Goal: Information Seeking & Learning: Compare options

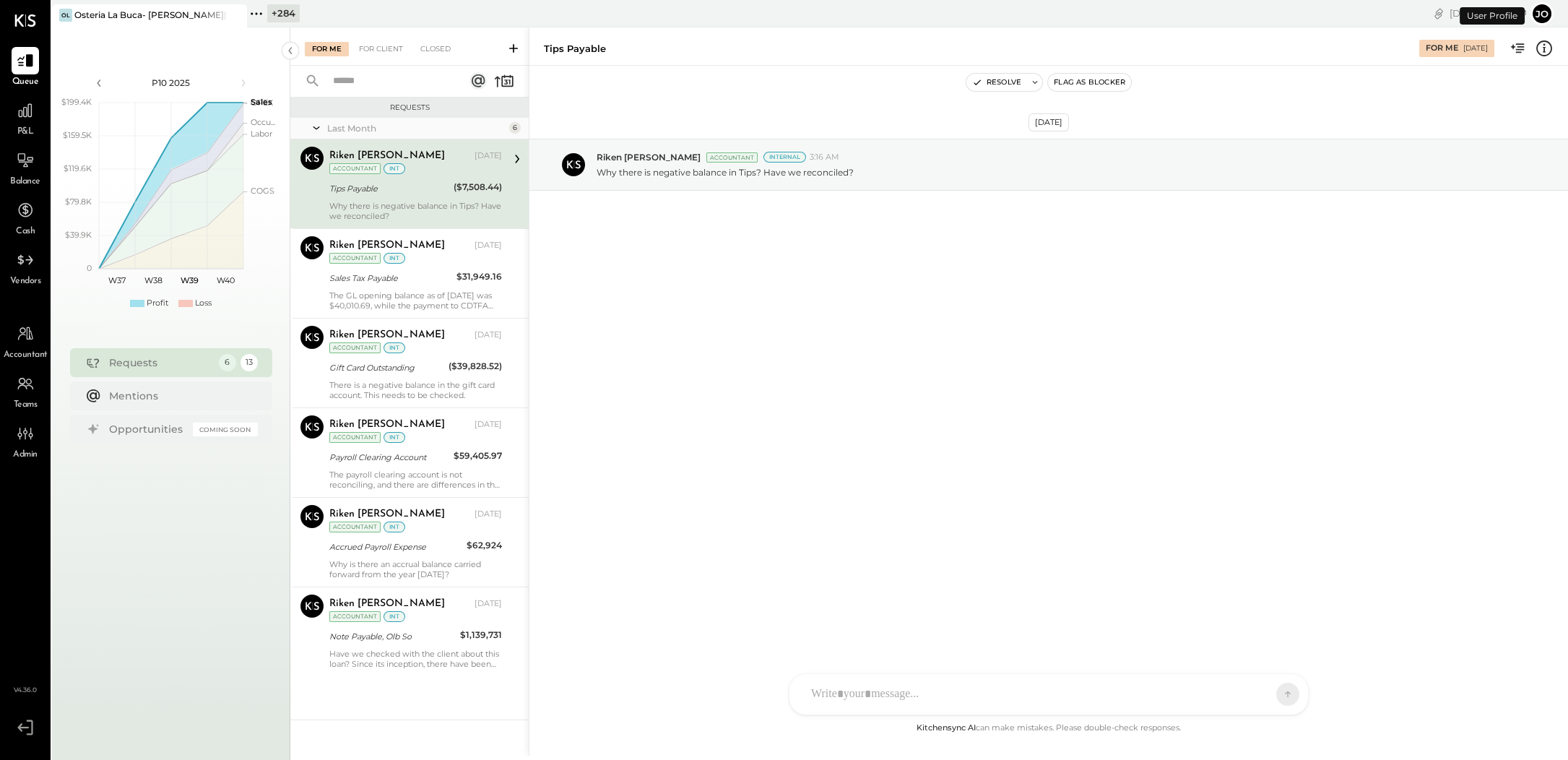
click at [248, 14] on icon at bounding box center [256, 14] width 19 height 19
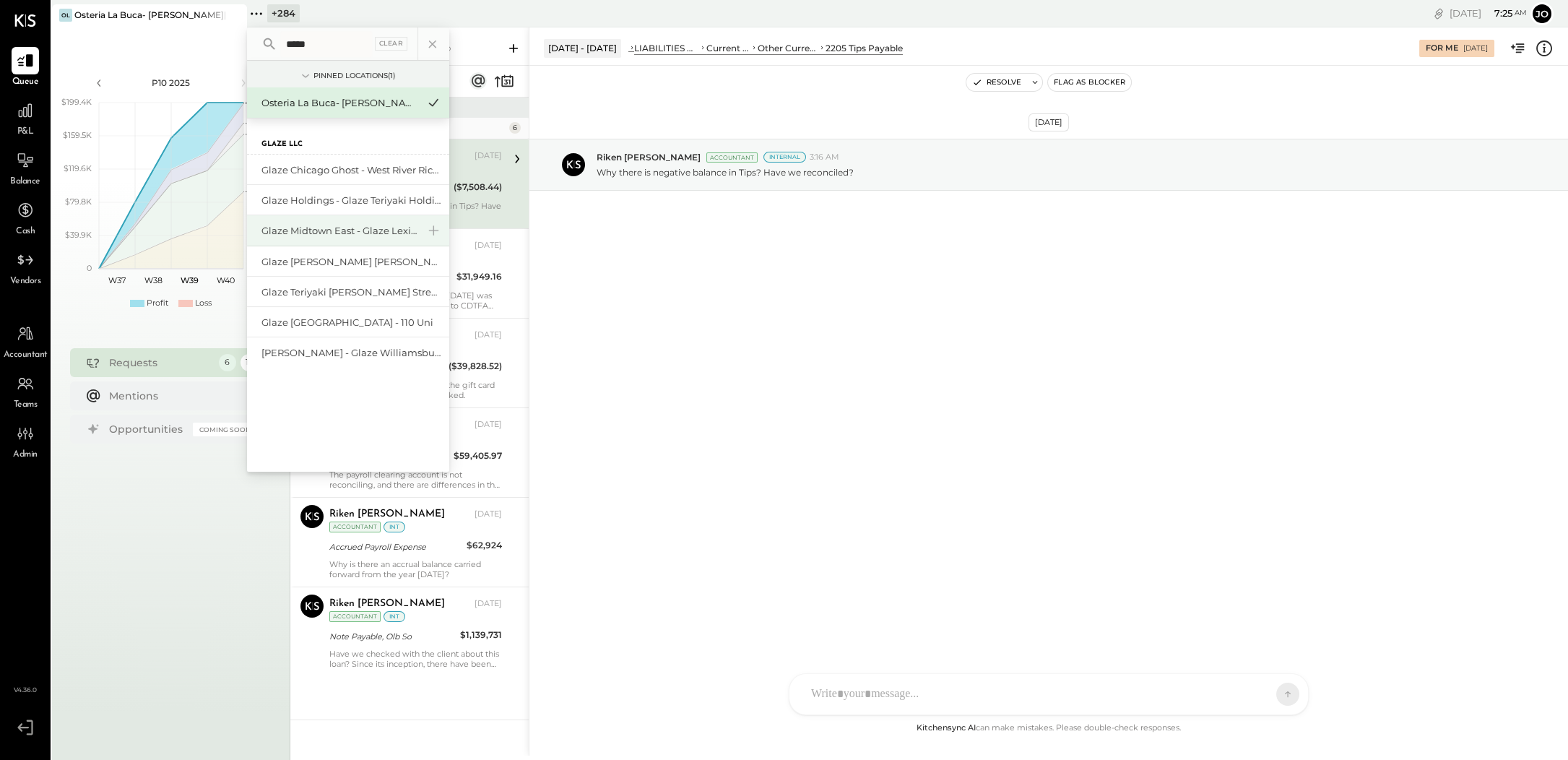
type input "*****"
click at [355, 221] on div "Glaze Midtown East - Glaze Lexington One LLC" at bounding box center [347, 230] width 202 height 31
click at [349, 233] on div "Glaze Midtown East - Glaze Lexington One LLC" at bounding box center [339, 230] width 156 height 14
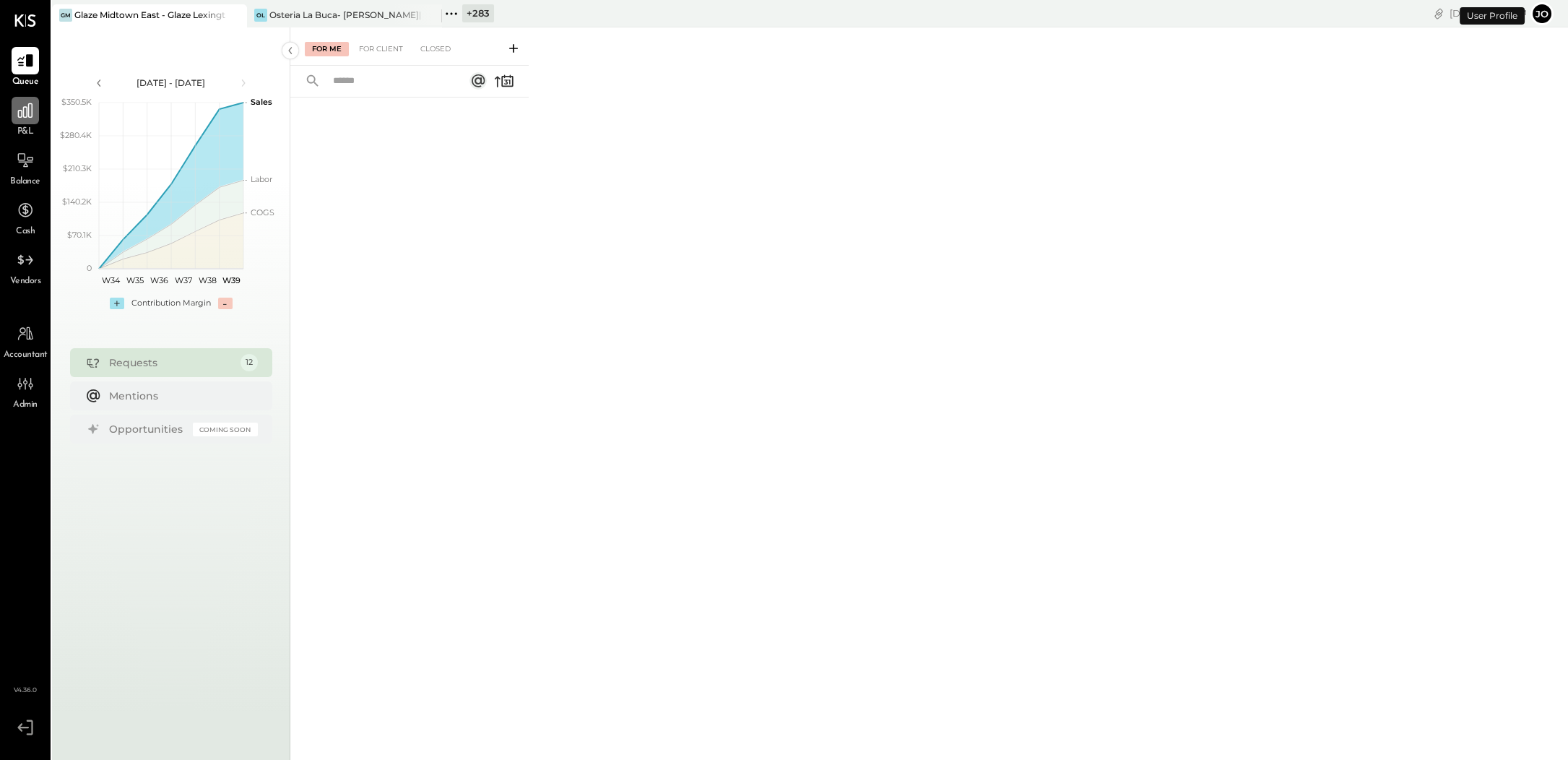
click at [31, 105] on icon at bounding box center [25, 111] width 15 height 15
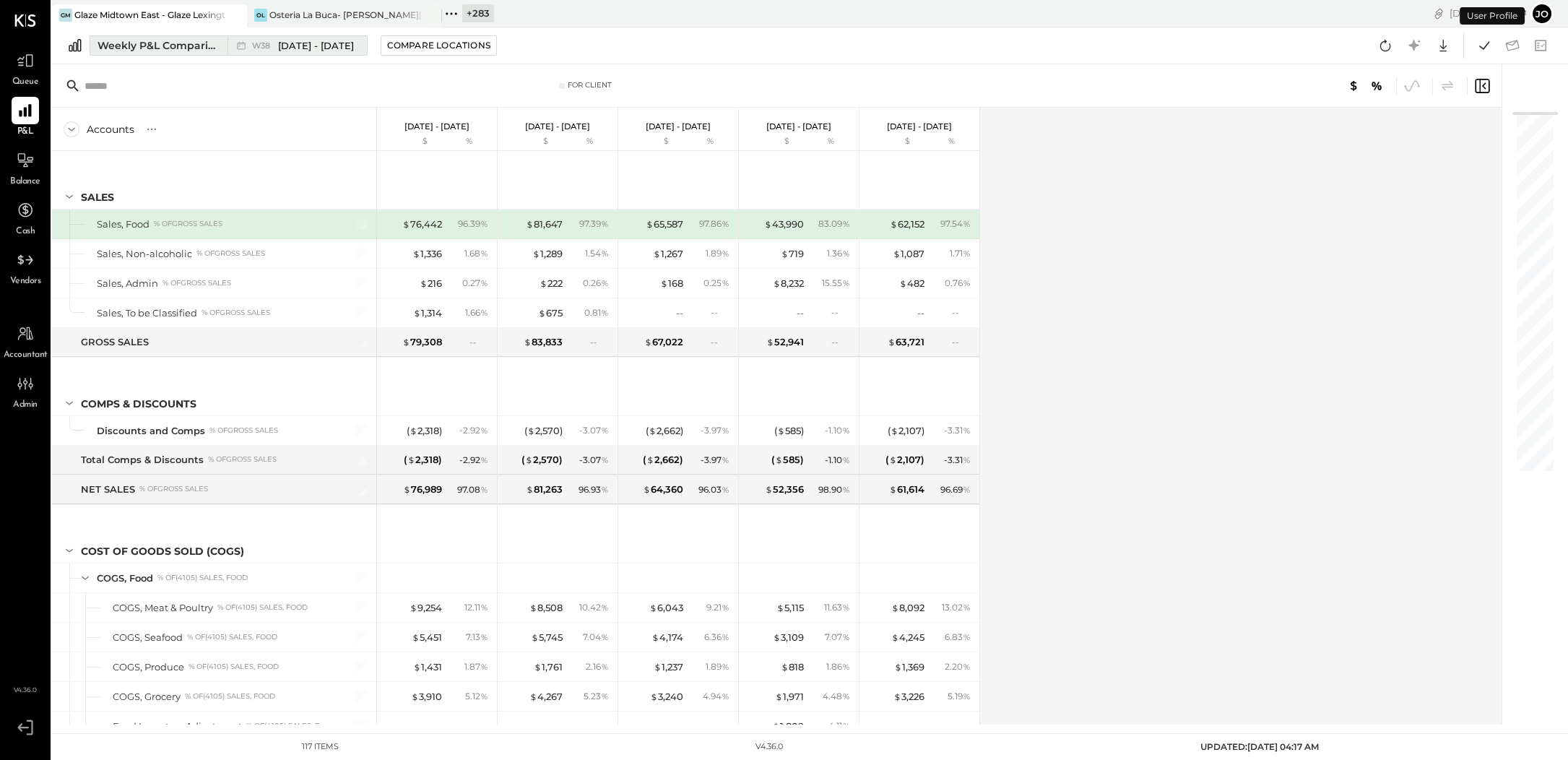
click at [180, 48] on div "Weekly P&L Comparison" at bounding box center [159, 45] width 122 height 15
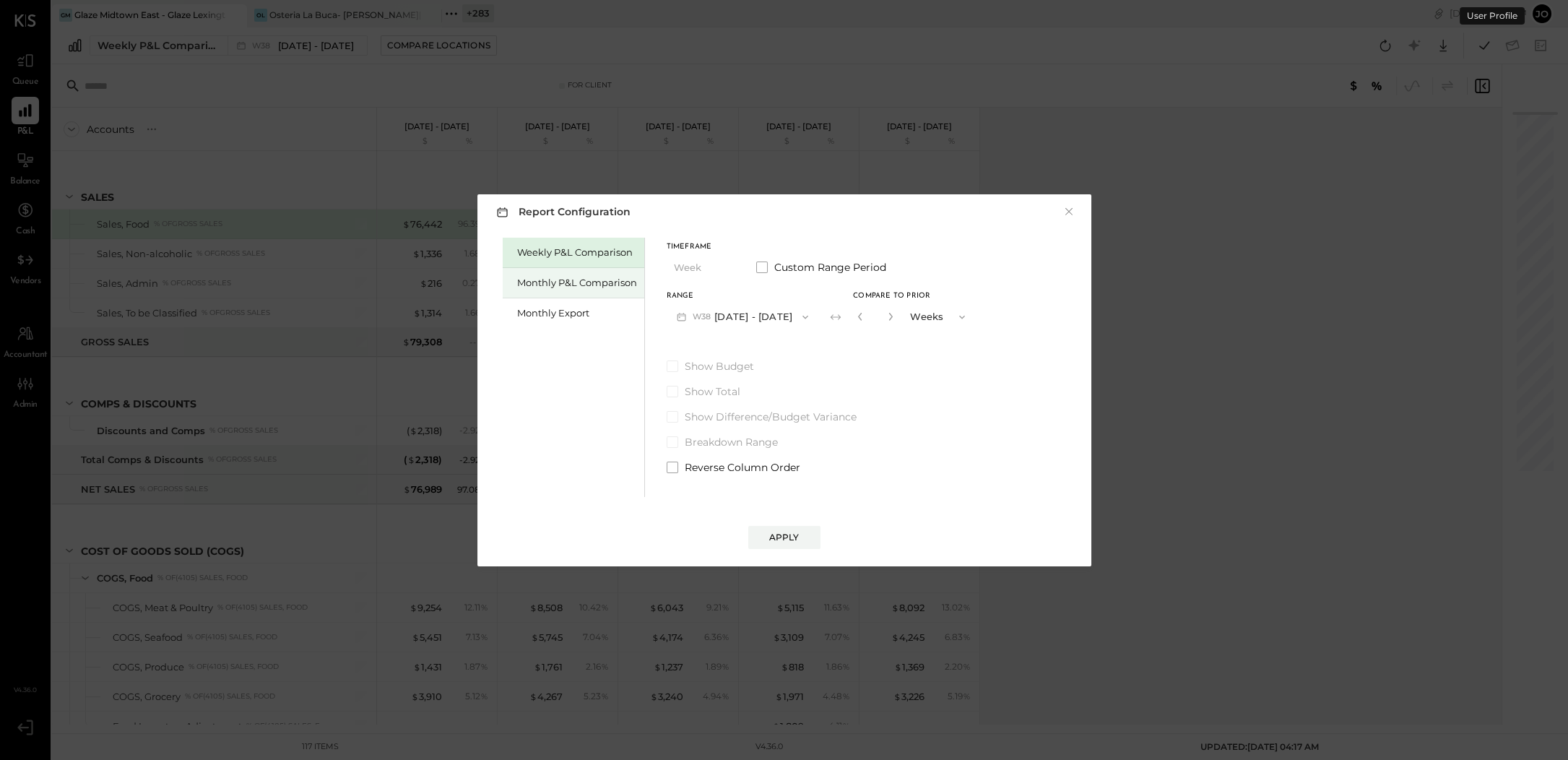
click at [539, 289] on div "Monthly P&L Comparison" at bounding box center [577, 282] width 120 height 14
click at [761, 320] on button "M09 [DATE] - [DATE]" at bounding box center [743, 316] width 152 height 26
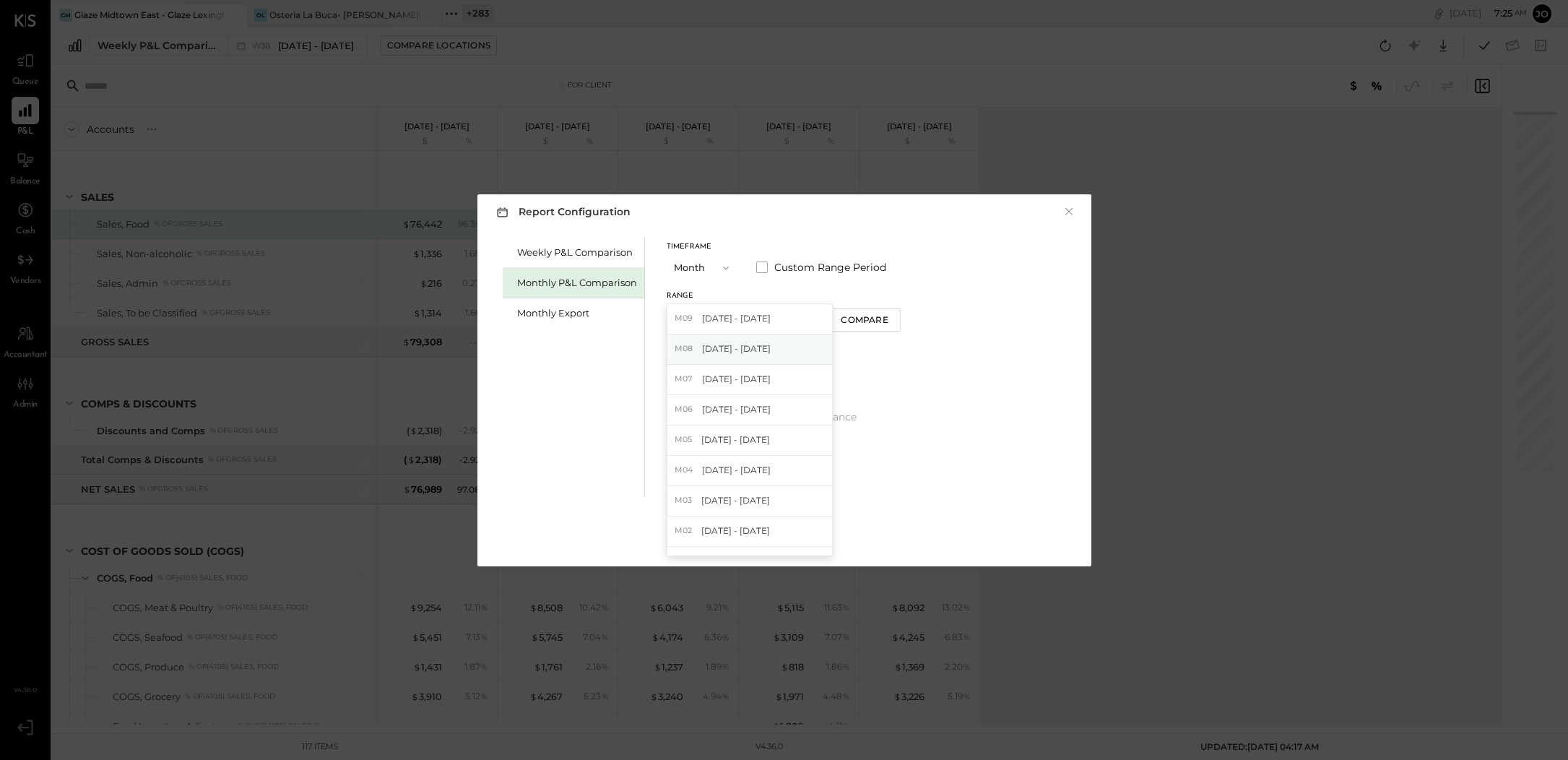
click at [771, 349] on div "M08 [DATE] - [DATE]" at bounding box center [750, 349] width 165 height 30
click at [860, 326] on button "Compare" at bounding box center [864, 319] width 73 height 23
click at [891, 317] on div "*" at bounding box center [875, 316] width 44 height 26
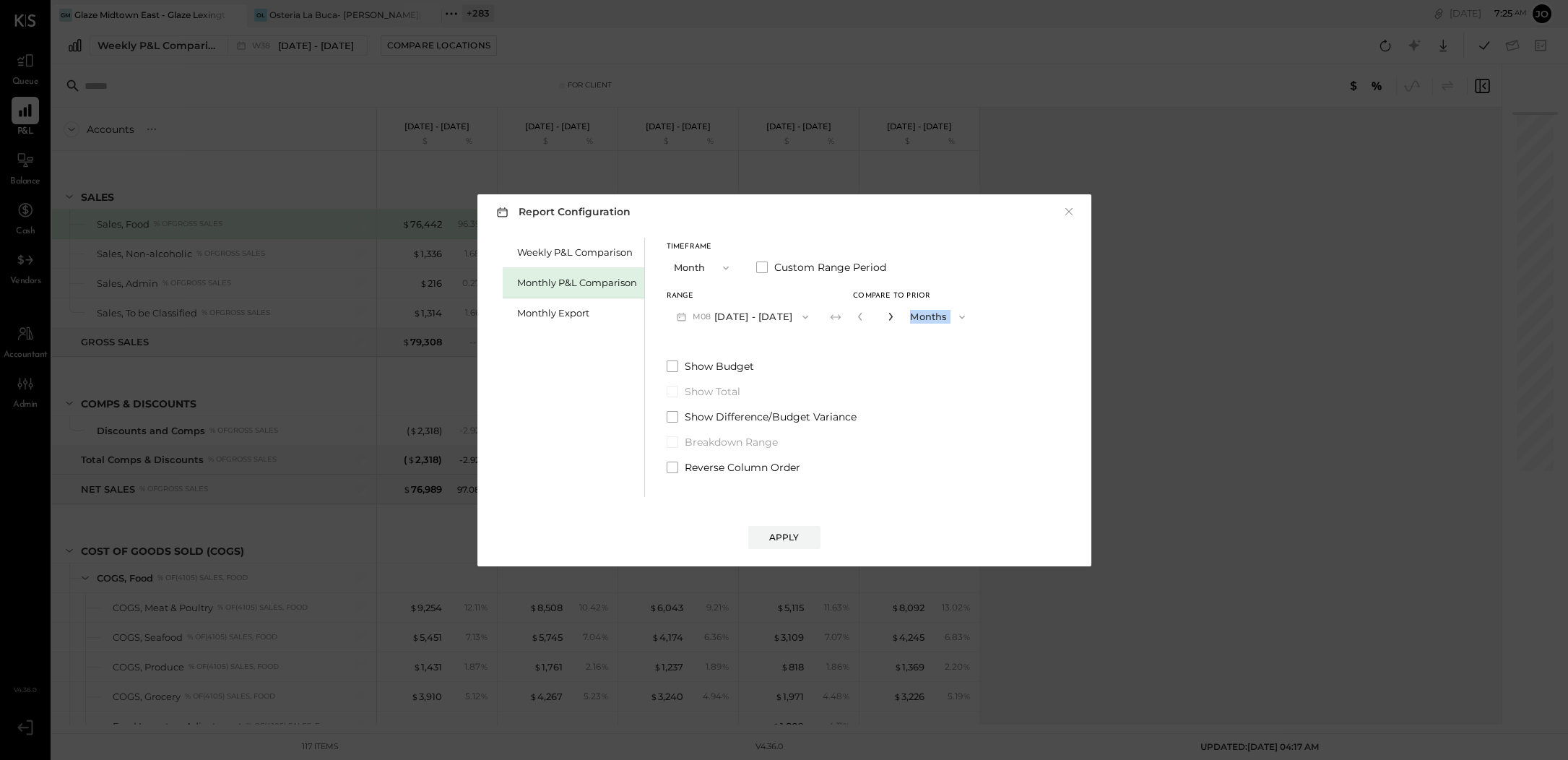
click at [886, 317] on icon "button" at bounding box center [891, 317] width 9 height 9
type input "*"
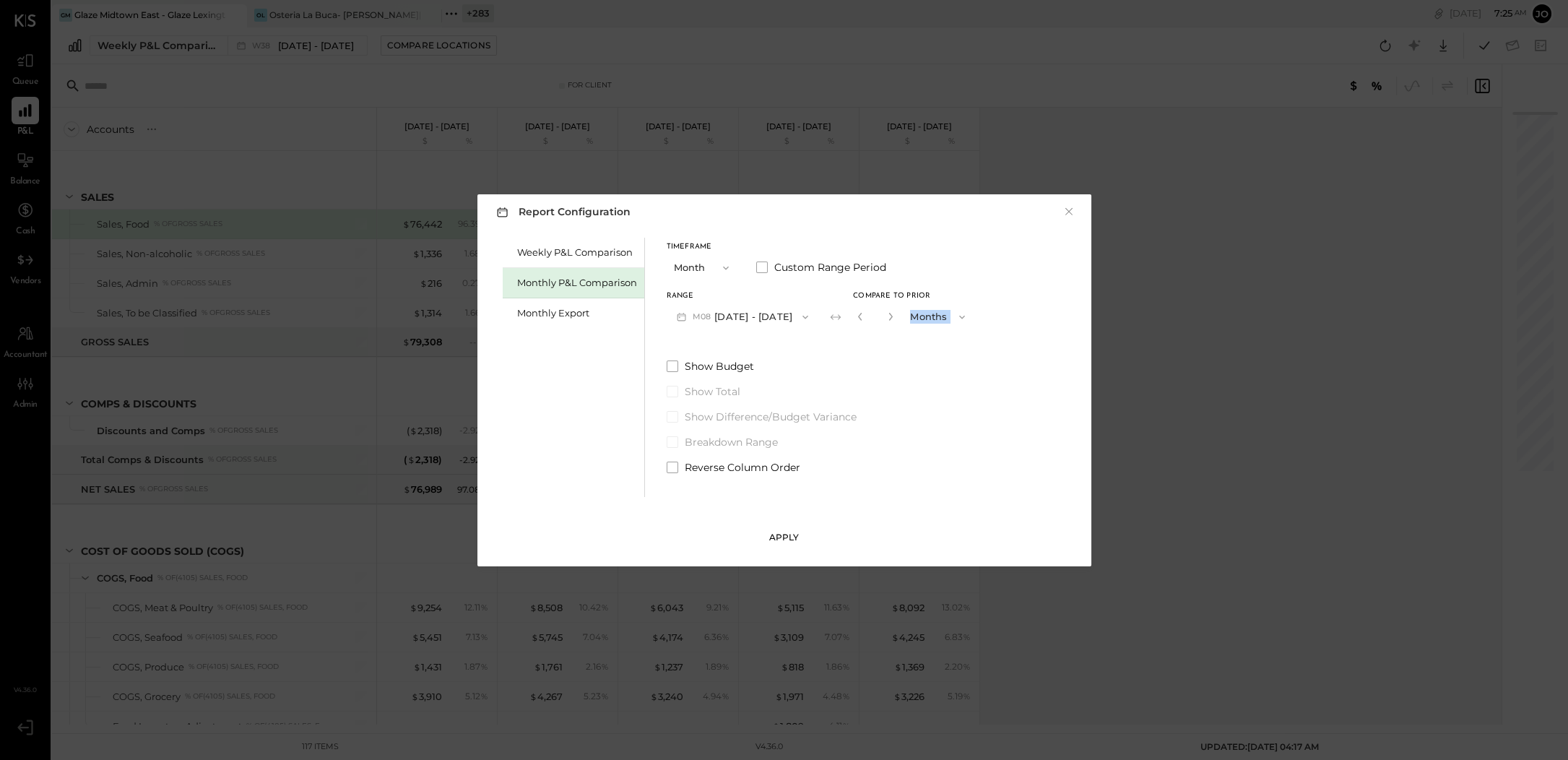
click at [785, 534] on div "Apply" at bounding box center [784, 537] width 30 height 13
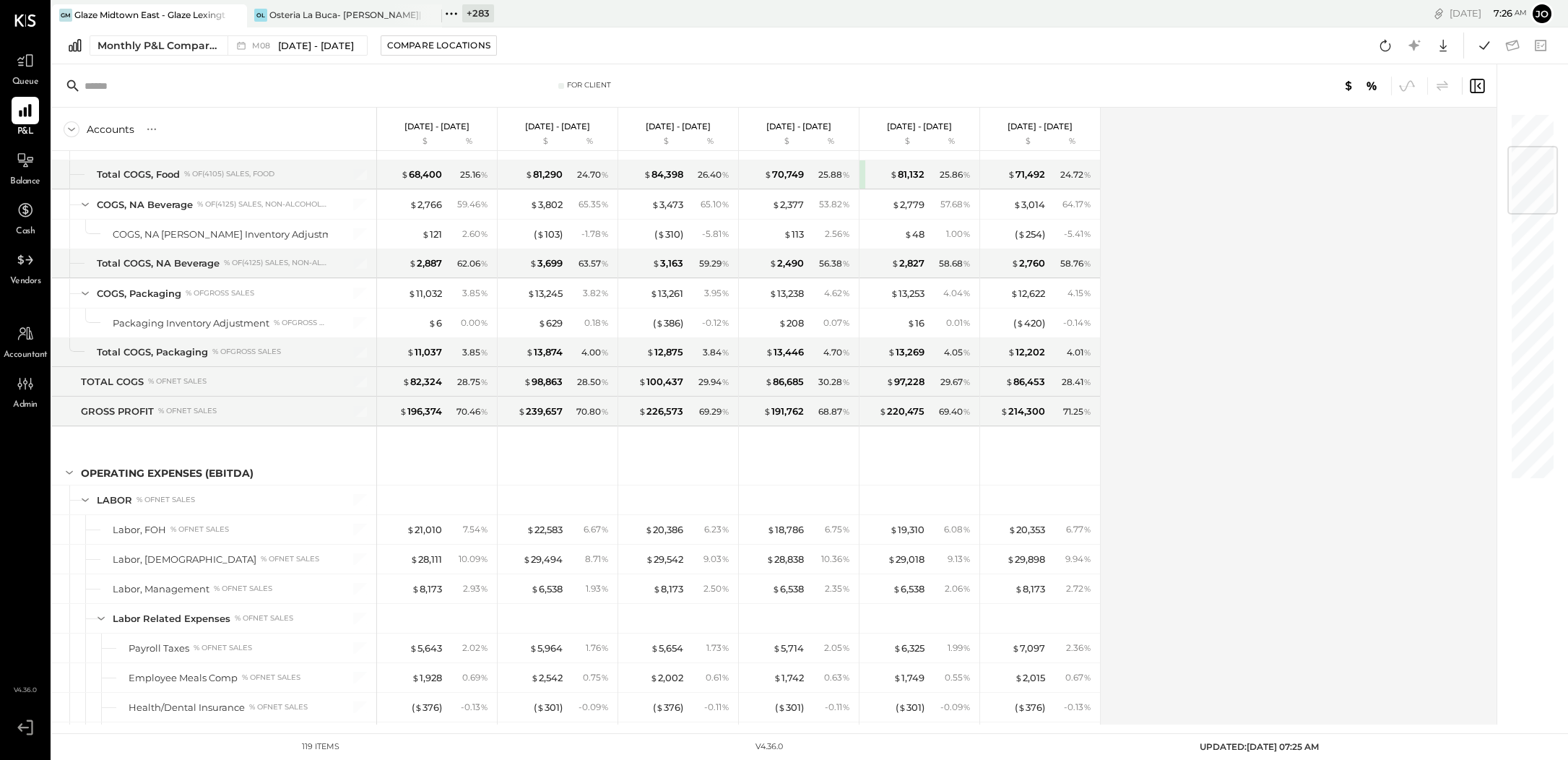
scroll to position [83, 0]
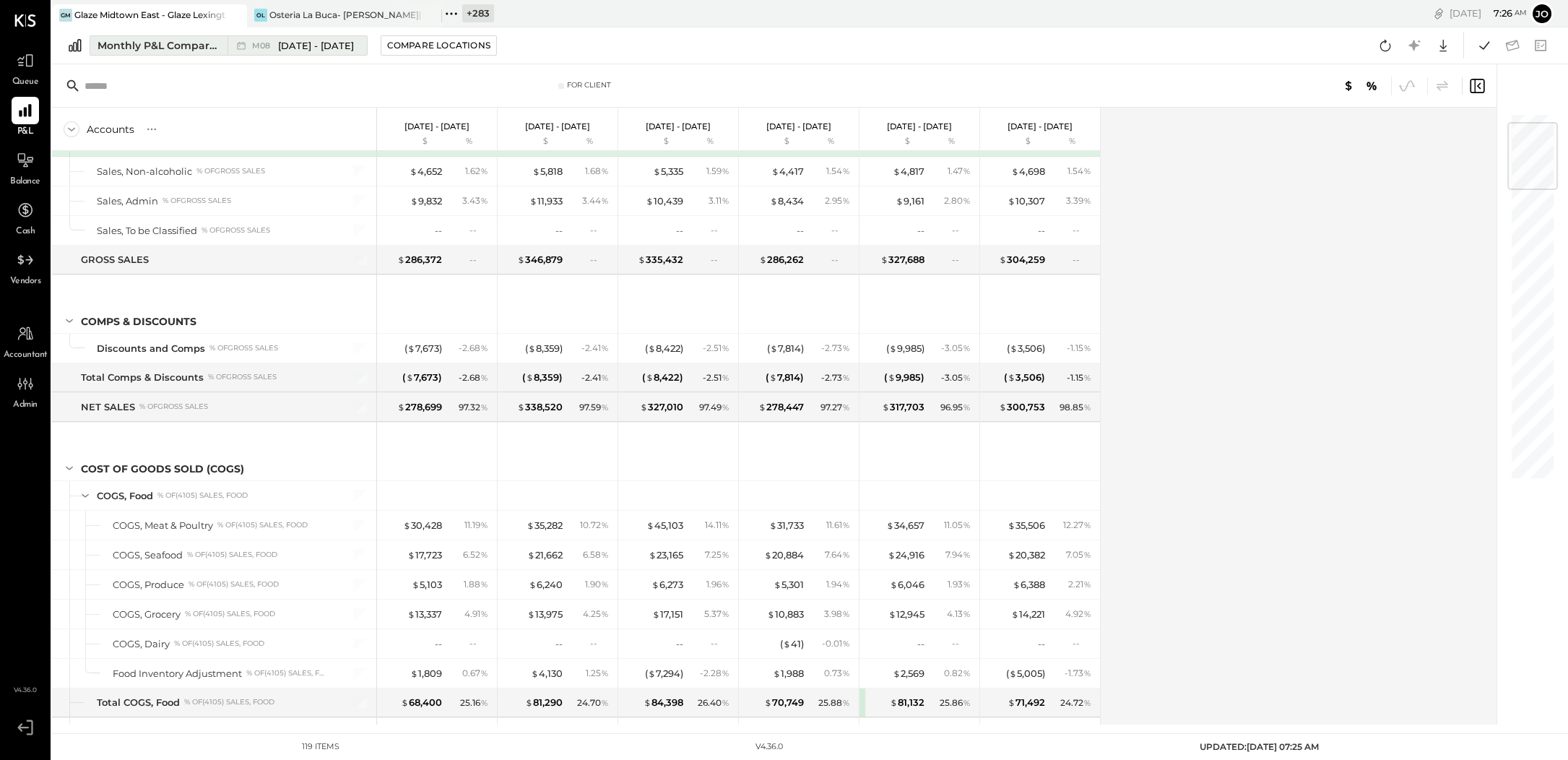
click at [154, 41] on div "Monthly P&L Comparison" at bounding box center [159, 45] width 122 height 15
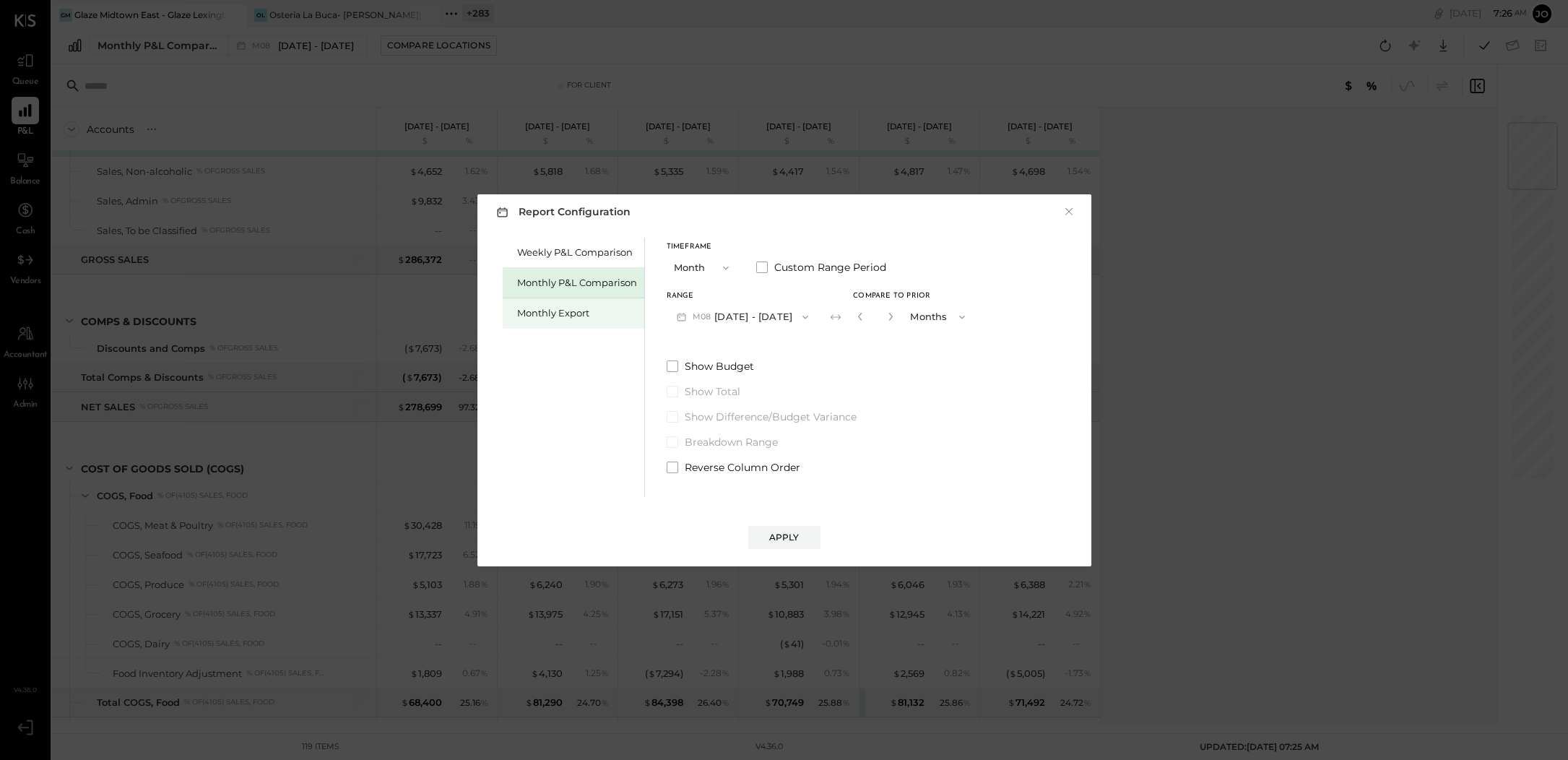
click at [599, 311] on div "Monthly Export" at bounding box center [577, 313] width 120 height 14
click at [782, 325] on button "M09 [DATE] - [DATE]" at bounding box center [743, 316] width 152 height 26
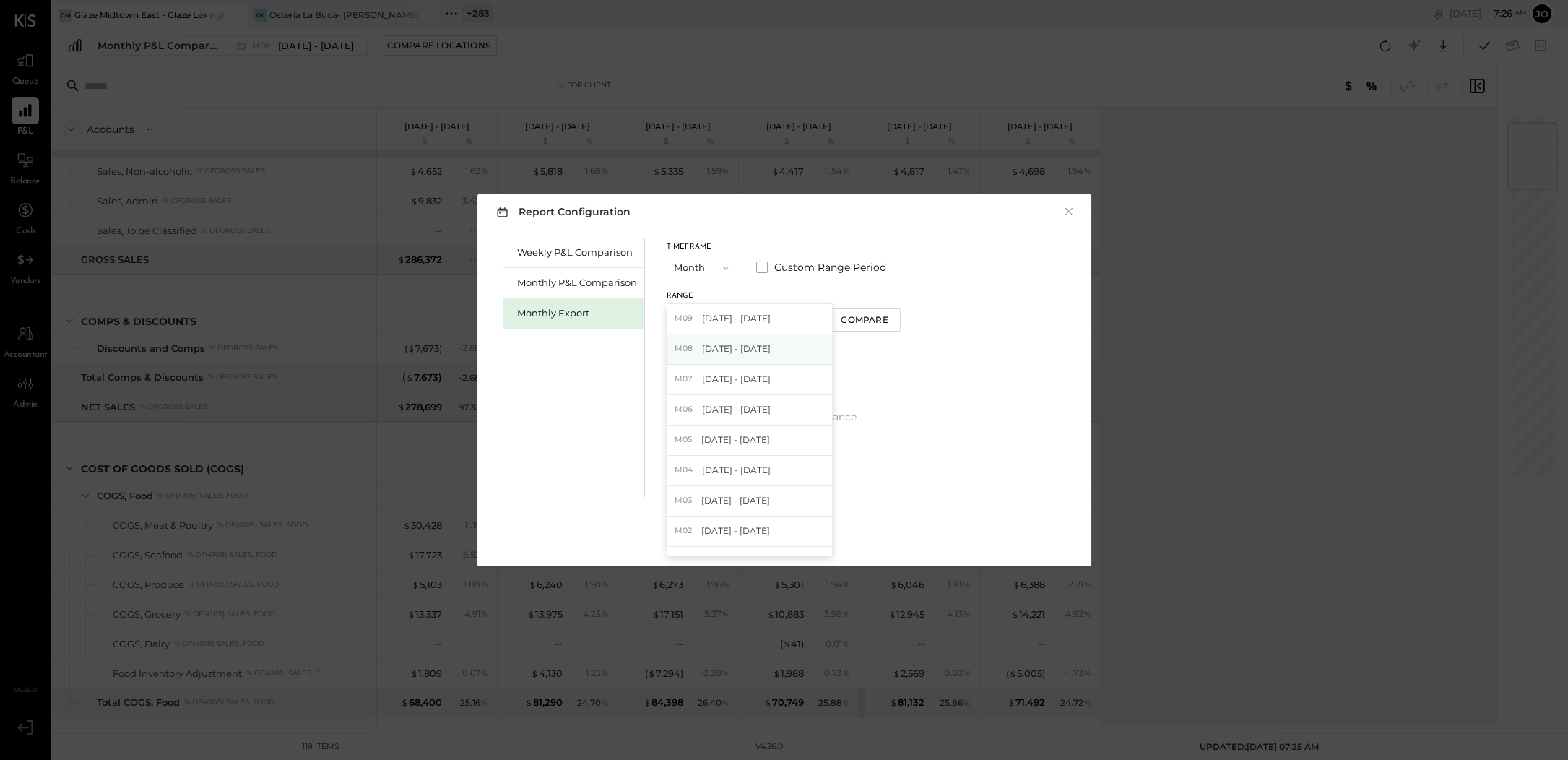
click at [780, 346] on div "M08 [DATE] - [DATE]" at bounding box center [750, 349] width 165 height 30
click at [789, 526] on button "Apply" at bounding box center [784, 537] width 73 height 23
